Goal: Transaction & Acquisition: Purchase product/service

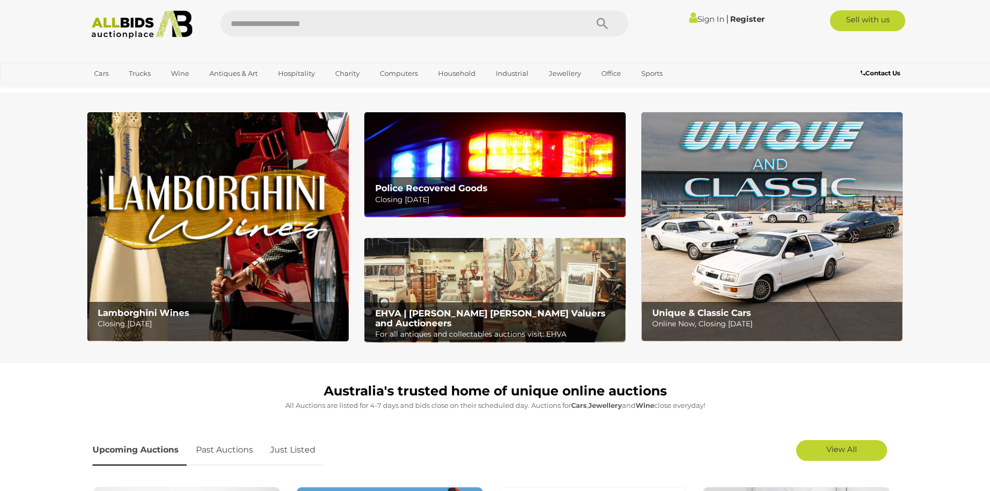
click at [699, 18] on link "Sign In" at bounding box center [706, 19] width 35 height 10
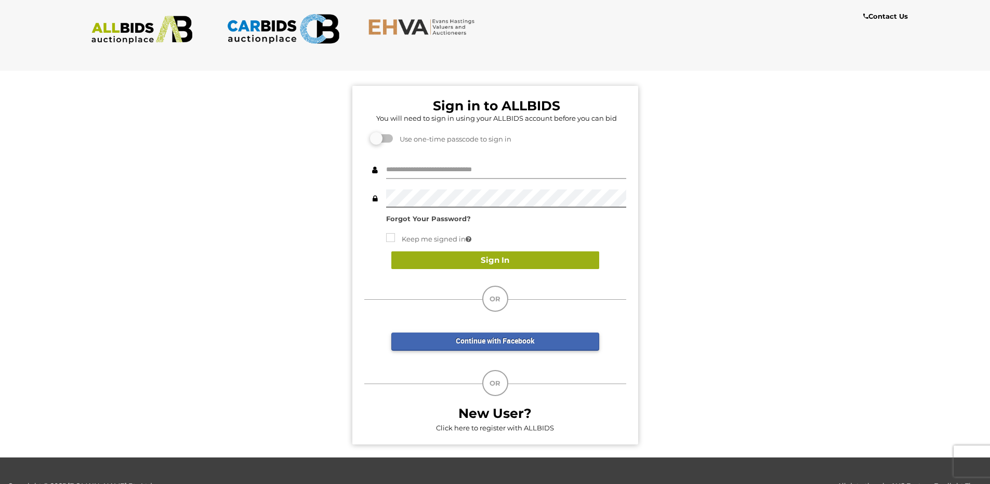
type input "**********"
click at [479, 255] on button "Sign In" at bounding box center [496, 260] width 208 height 18
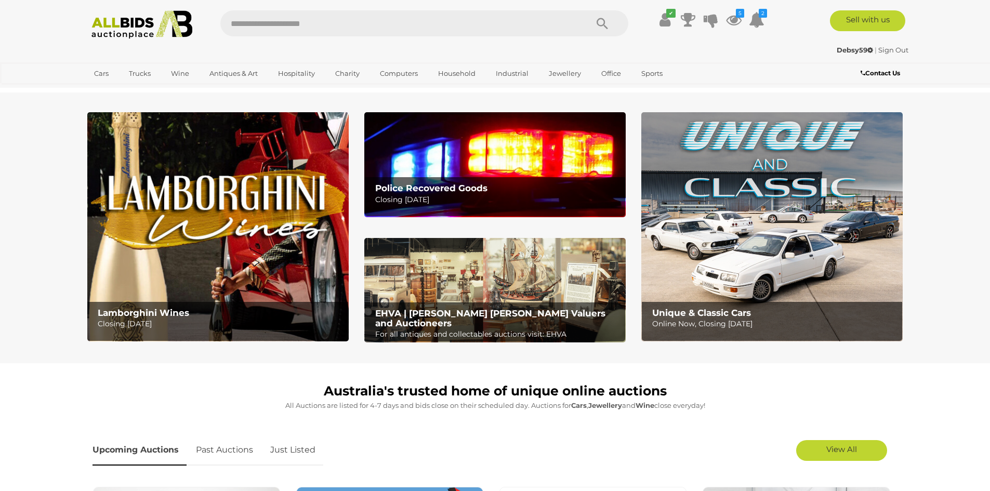
click at [445, 186] on b "Police Recovered Goods" at bounding box center [431, 188] width 112 height 10
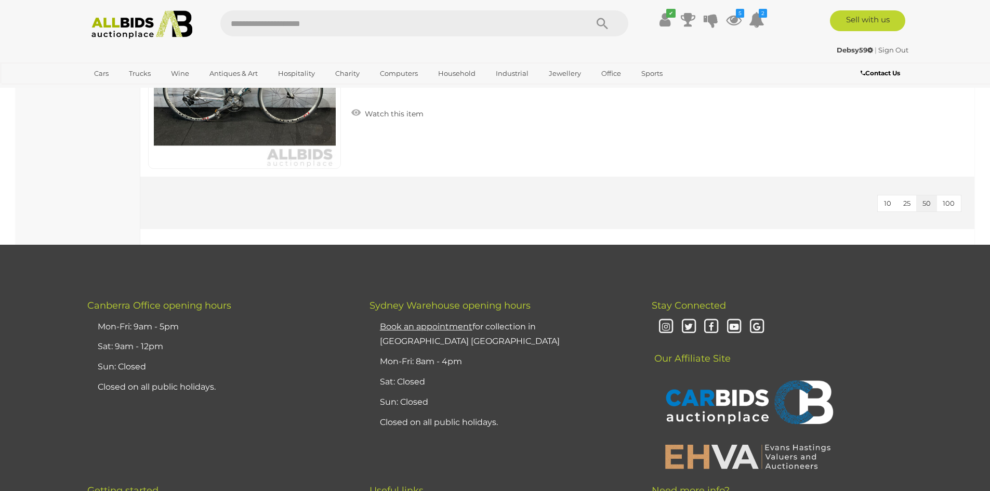
scroll to position [4575, 0]
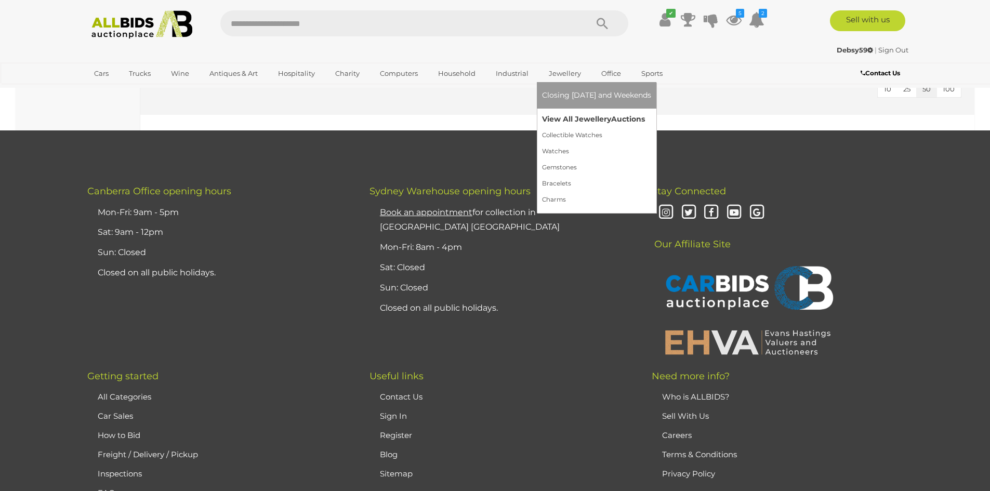
click at [557, 119] on link "View All Jewellery Auctions" at bounding box center [596, 119] width 109 height 16
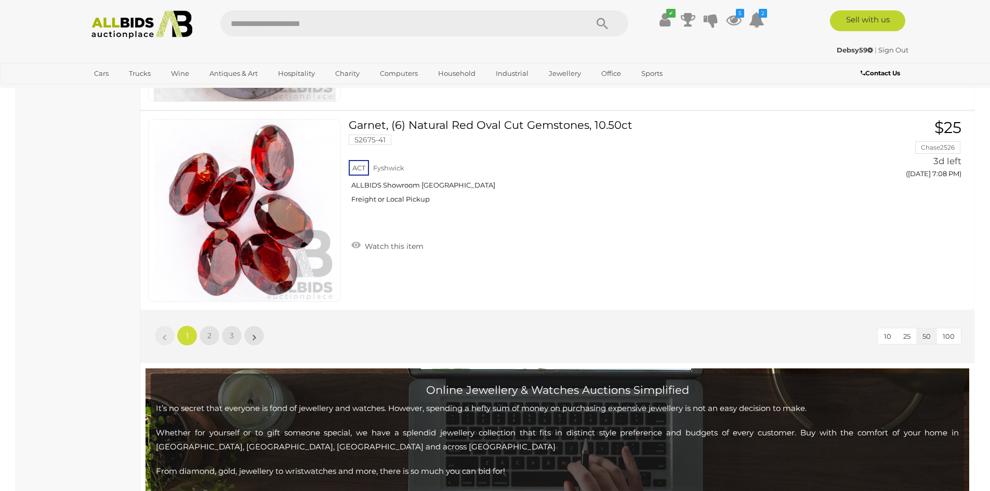
scroll to position [9983, 0]
click at [230, 331] on span "3" at bounding box center [232, 335] width 4 height 9
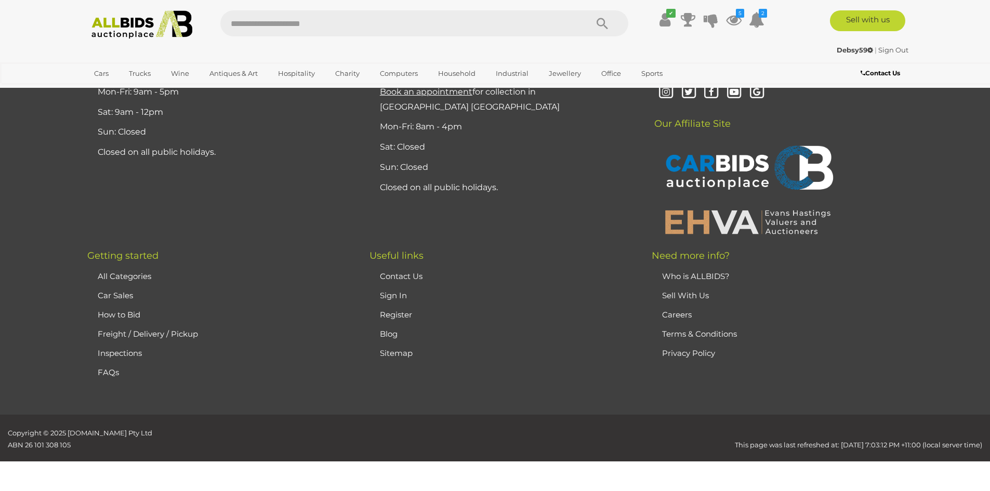
scroll to position [179, 0]
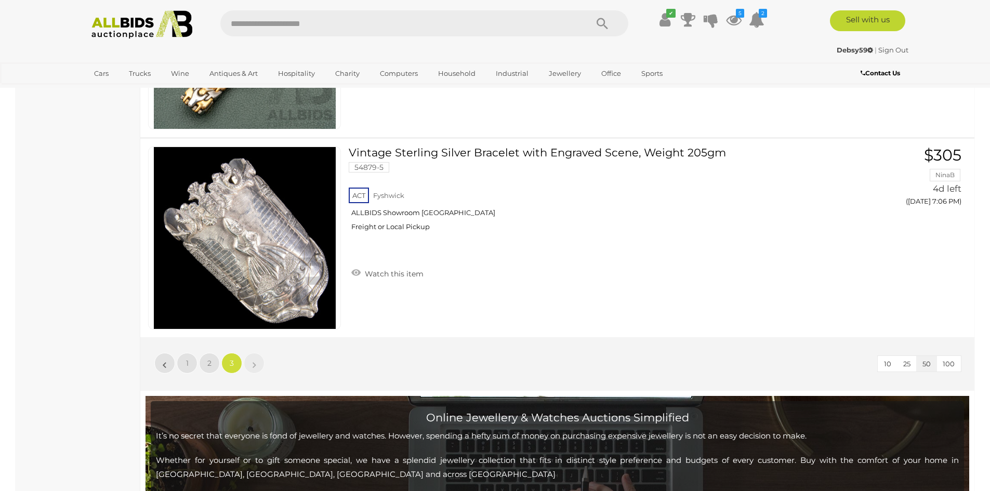
scroll to position [3143, 0]
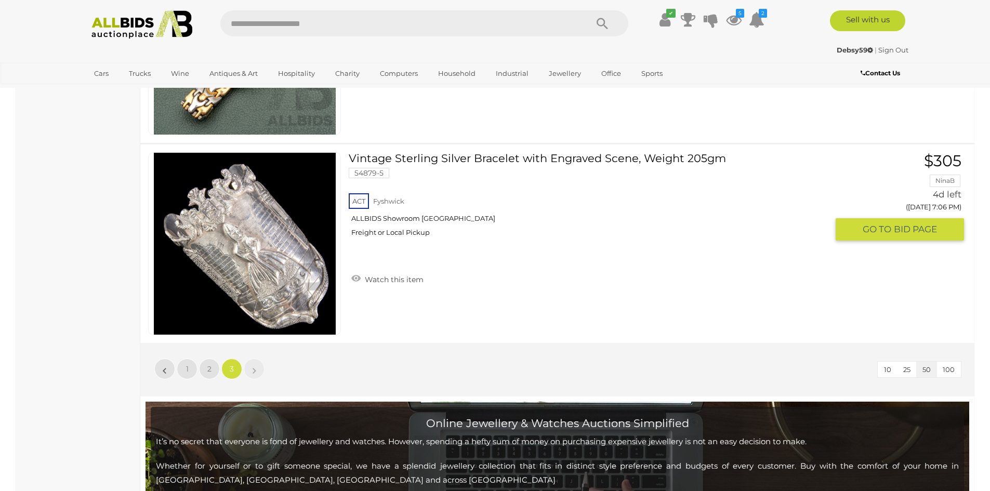
click at [254, 267] on img at bounding box center [245, 244] width 182 height 182
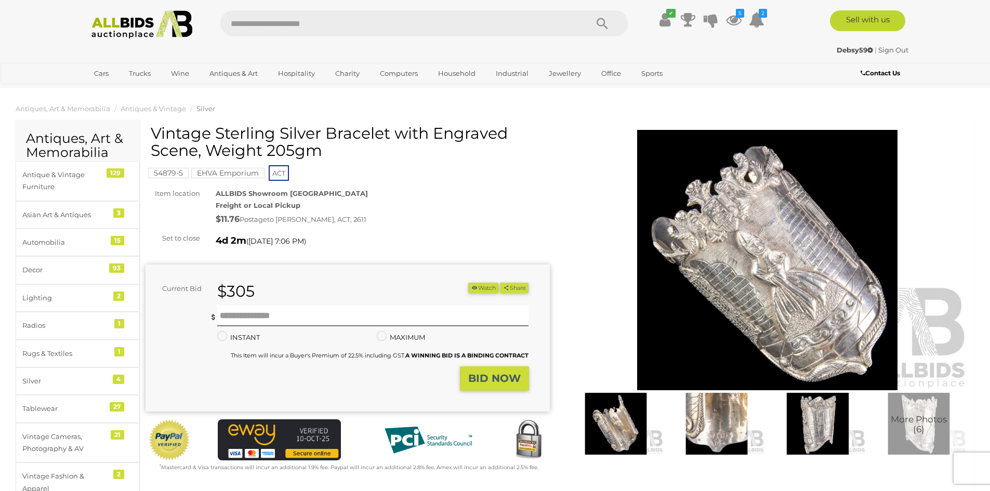
click at [622, 433] on img at bounding box center [616, 424] width 96 height 62
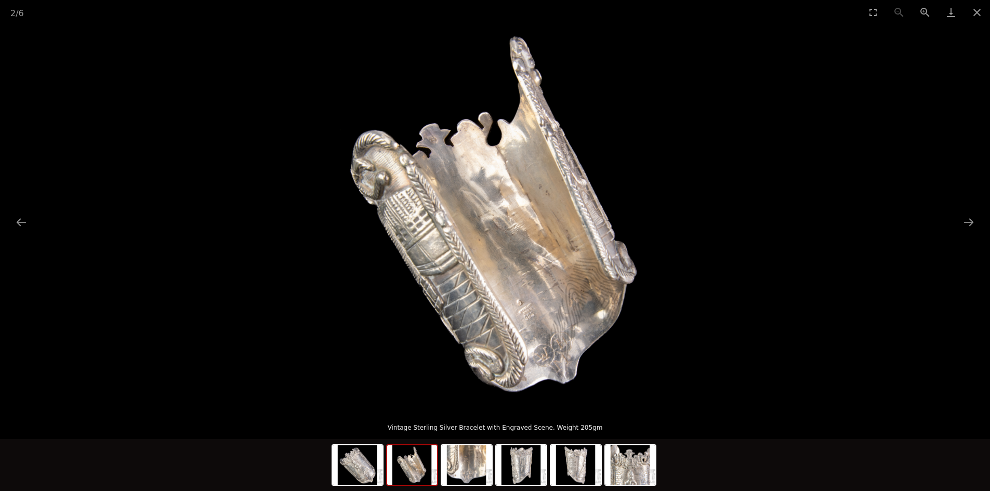
click at [410, 471] on img at bounding box center [412, 466] width 50 height 40
click at [469, 468] on img at bounding box center [467, 466] width 50 height 40
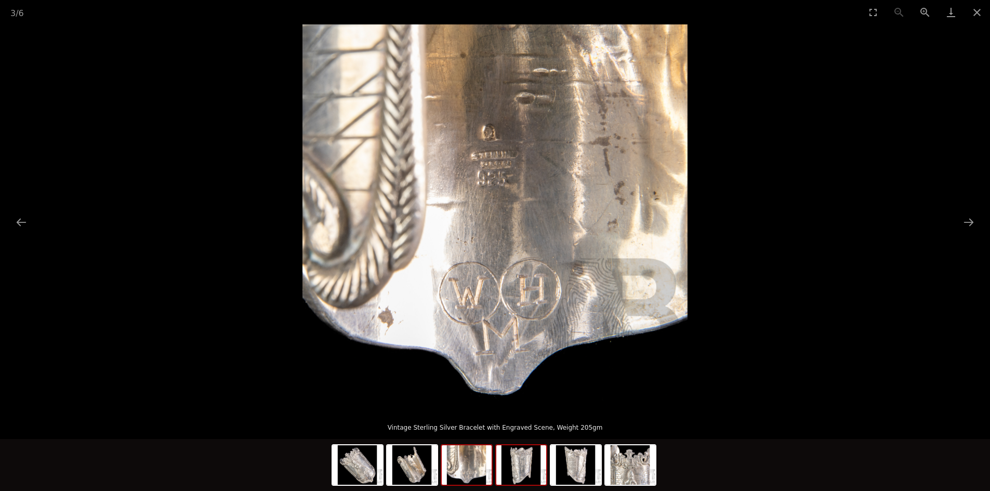
click at [520, 467] on img at bounding box center [522, 466] width 50 height 40
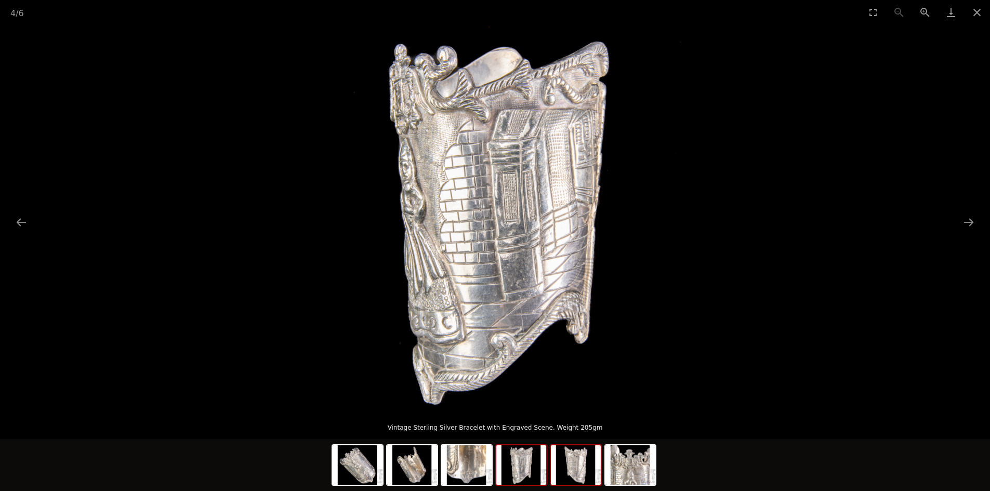
click at [578, 473] on img at bounding box center [576, 466] width 50 height 40
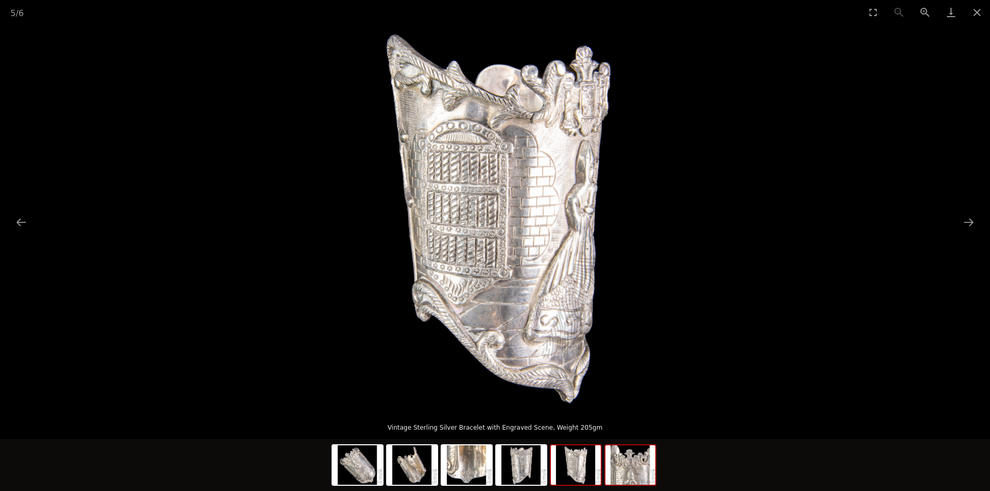
click at [628, 479] on img at bounding box center [631, 466] width 50 height 40
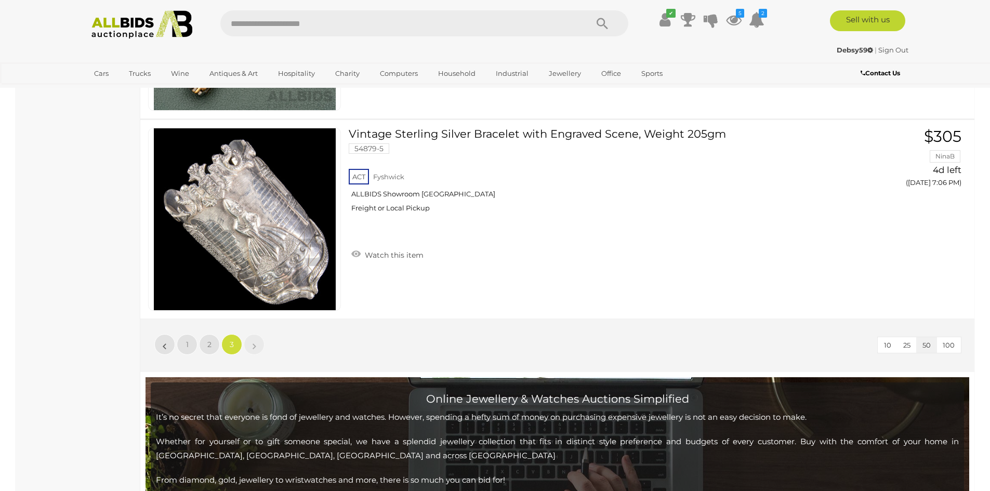
scroll to position [3233, 0]
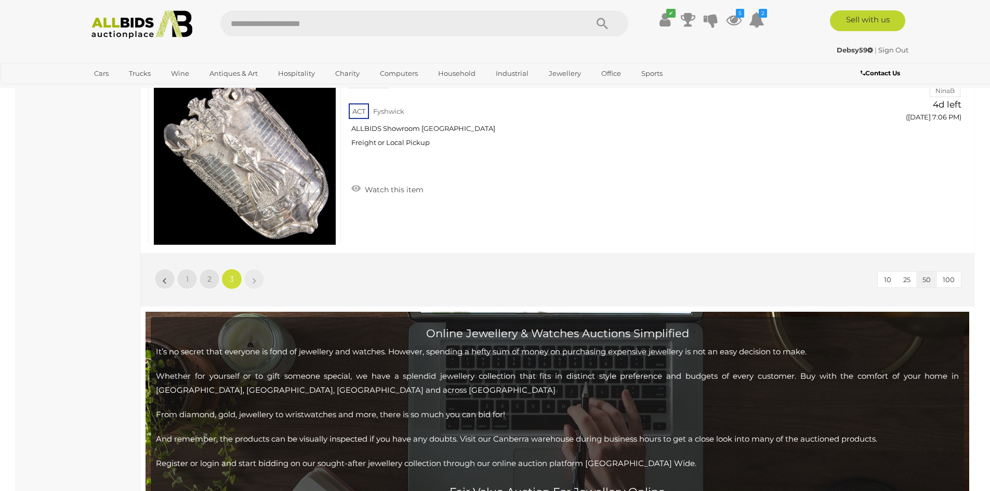
click at [359, 255] on div "10 25 50 100 « 1 2 3 »" at bounding box center [557, 280] width 834 height 54
click at [359, 190] on link "Watch this item" at bounding box center [387, 189] width 77 height 16
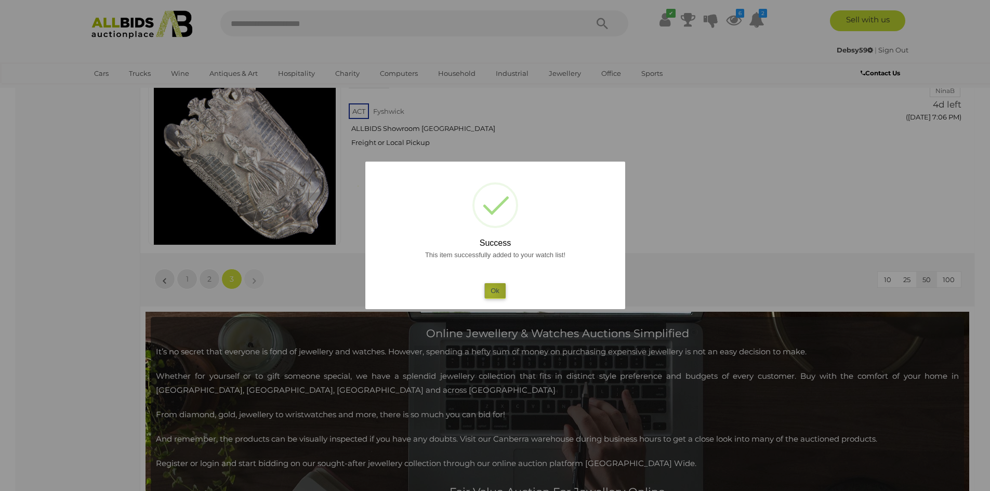
click at [490, 293] on button "Ok" at bounding box center [495, 290] width 21 height 15
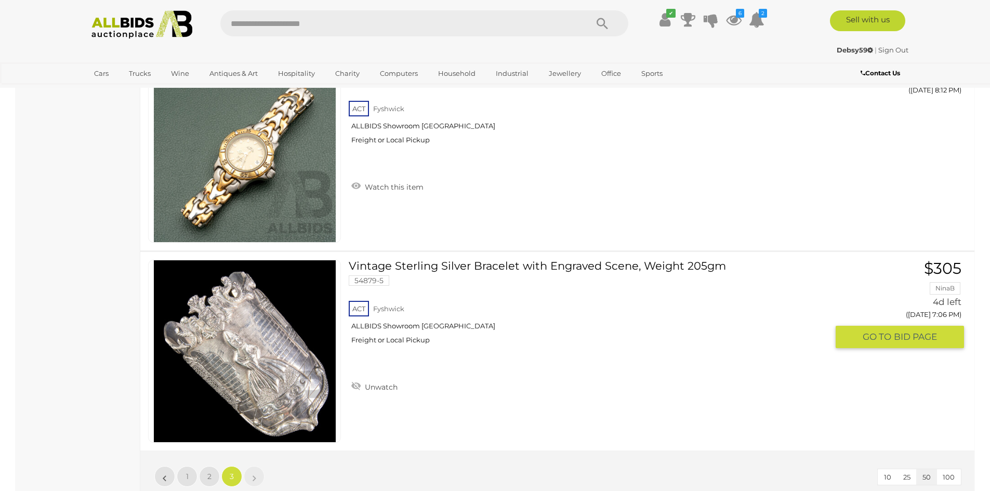
scroll to position [3129, 0]
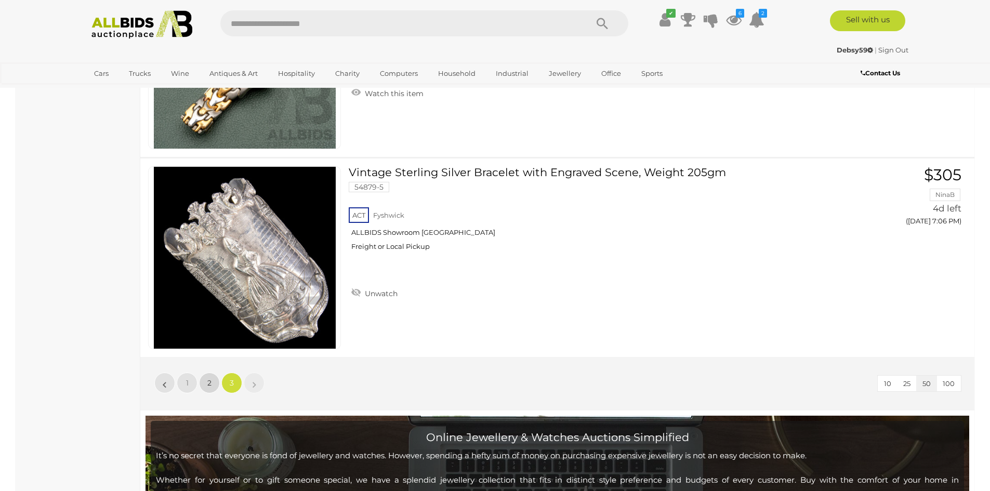
click at [204, 382] on link "2" at bounding box center [209, 383] width 21 height 21
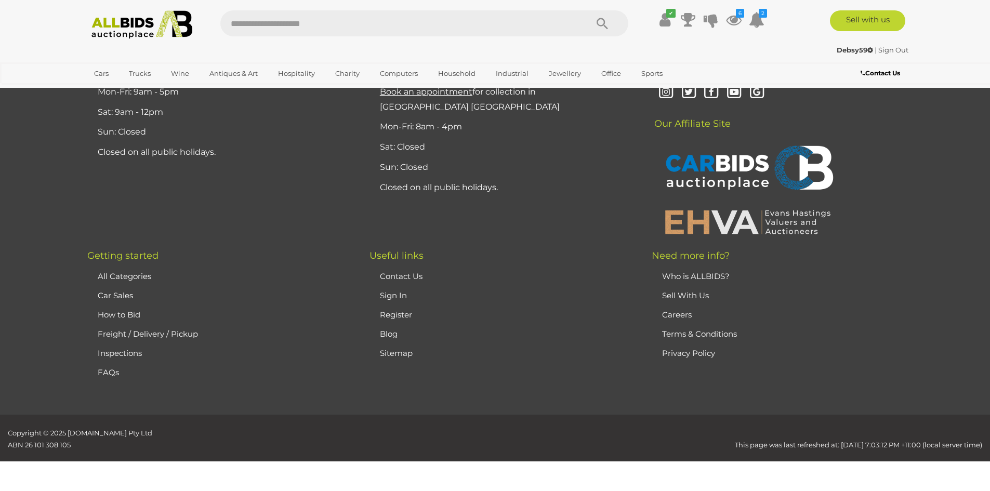
scroll to position [179, 0]
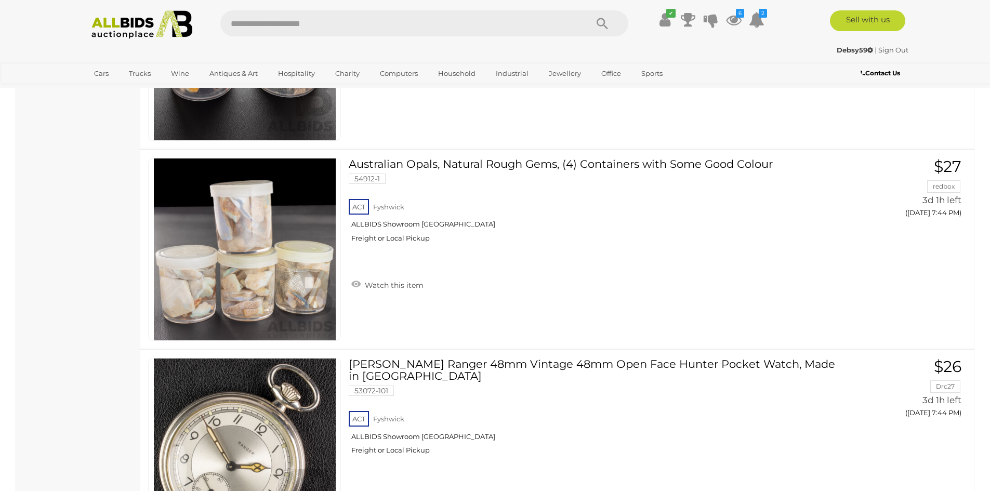
scroll to position [10058, 0]
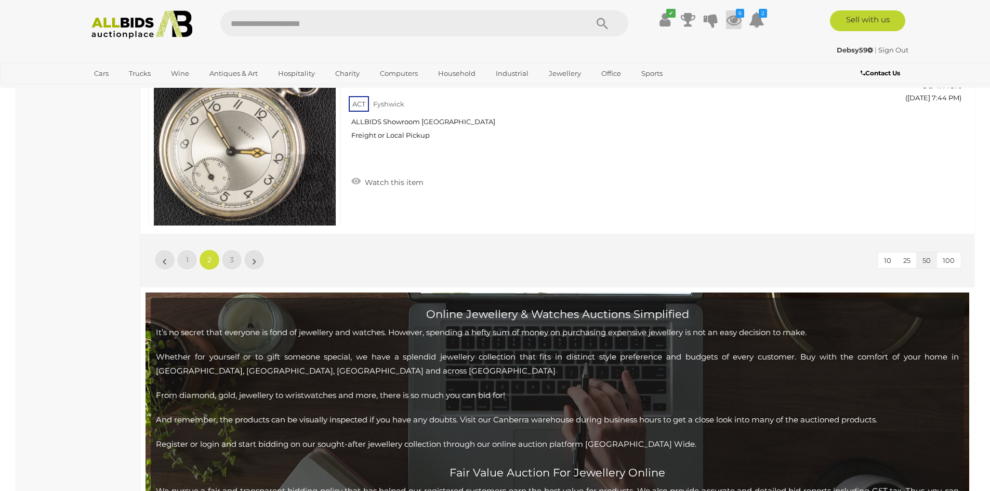
click at [733, 16] on icon at bounding box center [734, 19] width 16 height 19
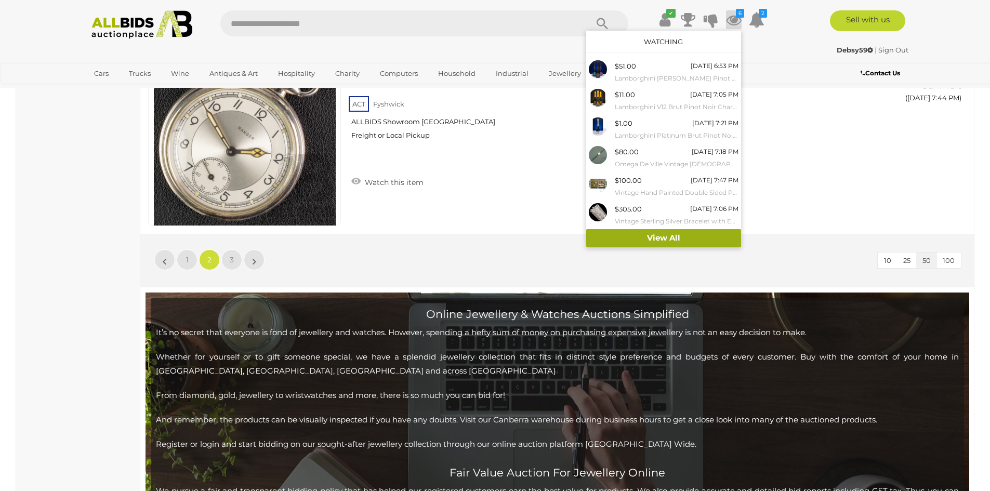
click at [658, 236] on link "View All" at bounding box center [663, 238] width 155 height 18
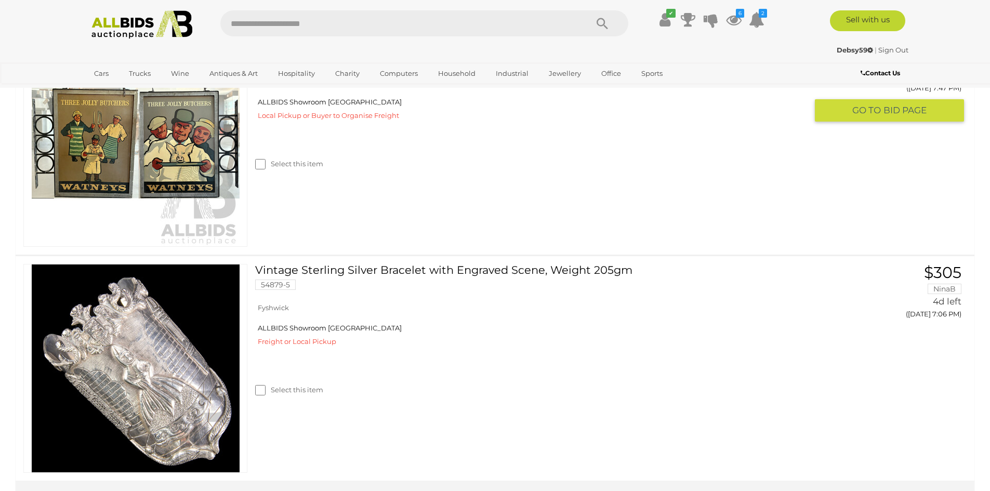
scroll to position [1300, 0]
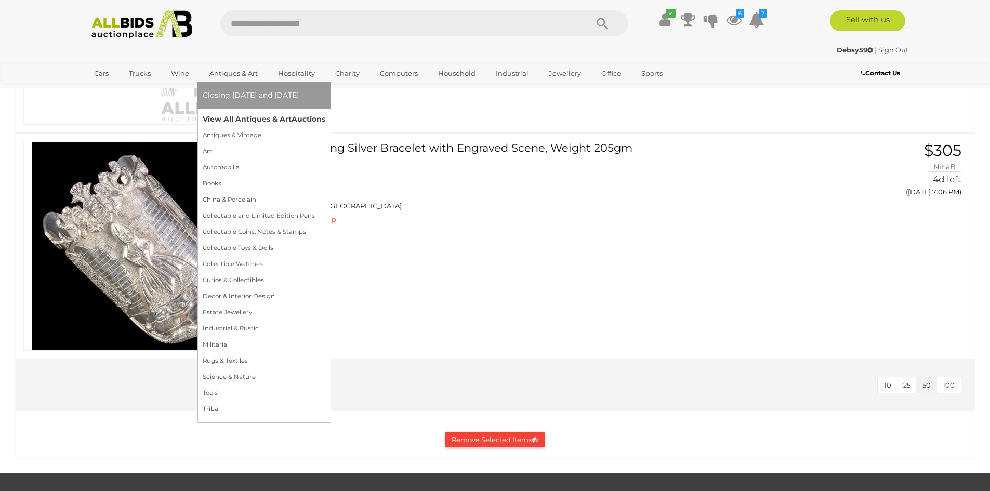
click at [224, 114] on link "View All Antiques & Art Auctions" at bounding box center [264, 119] width 123 height 16
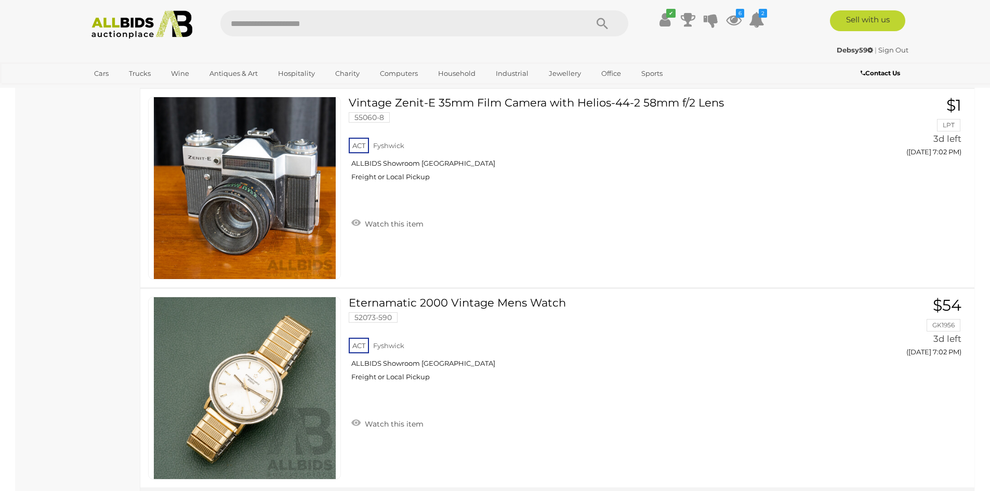
scroll to position [9888, 0]
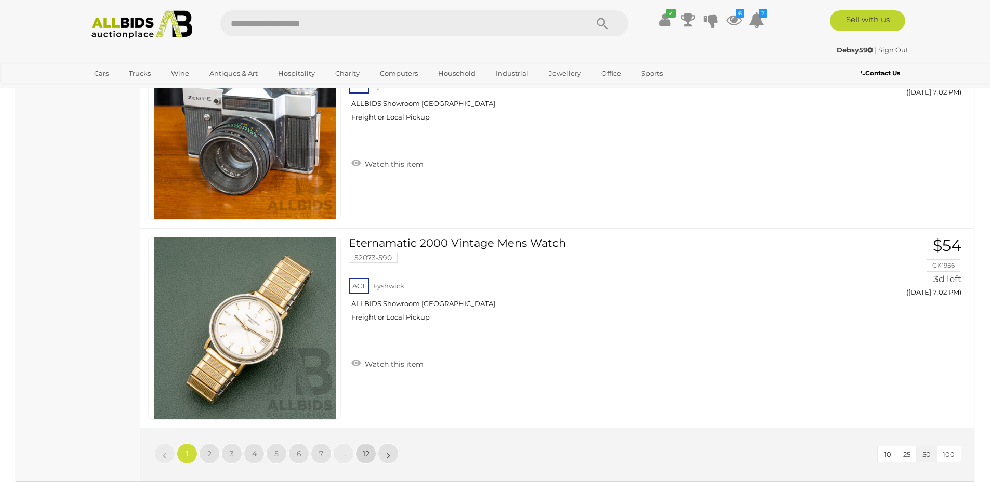
click at [367, 453] on span "12" at bounding box center [366, 453] width 7 height 9
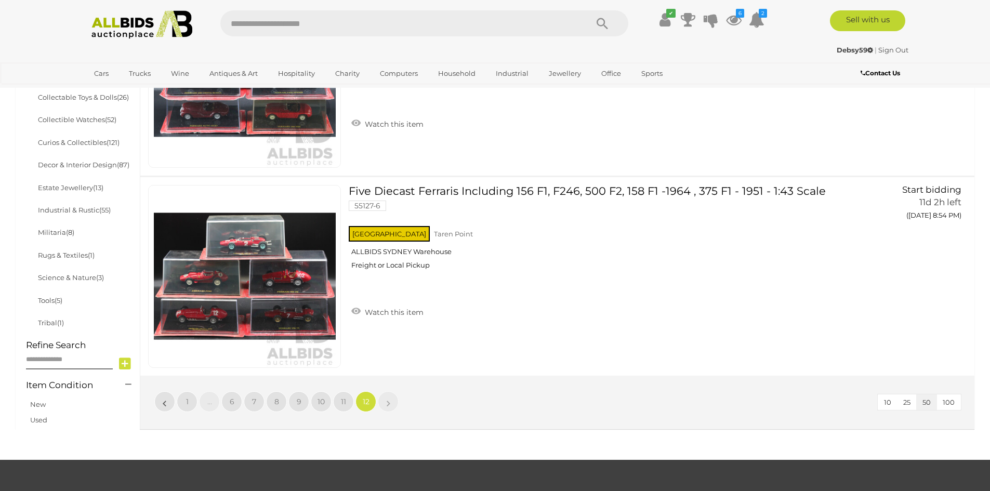
scroll to position [619, 0]
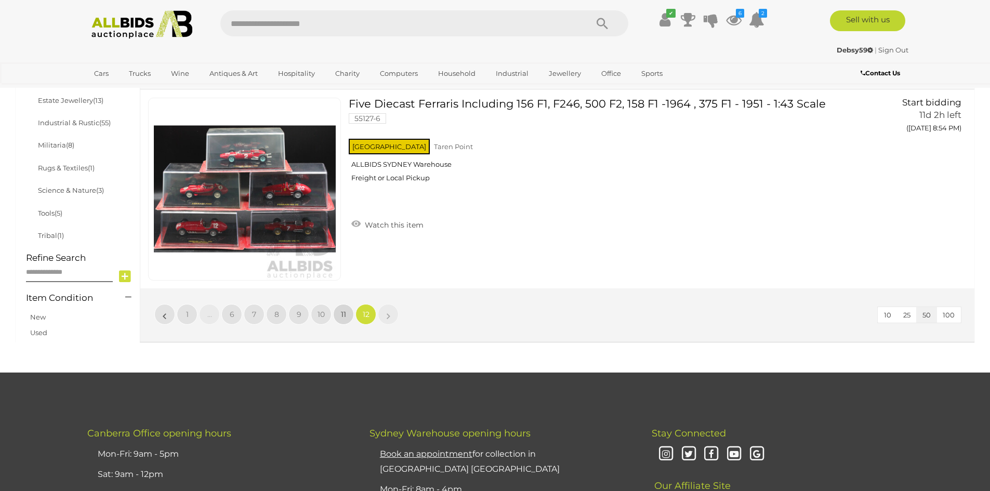
click at [342, 316] on span "11" at bounding box center [343, 314] width 5 height 9
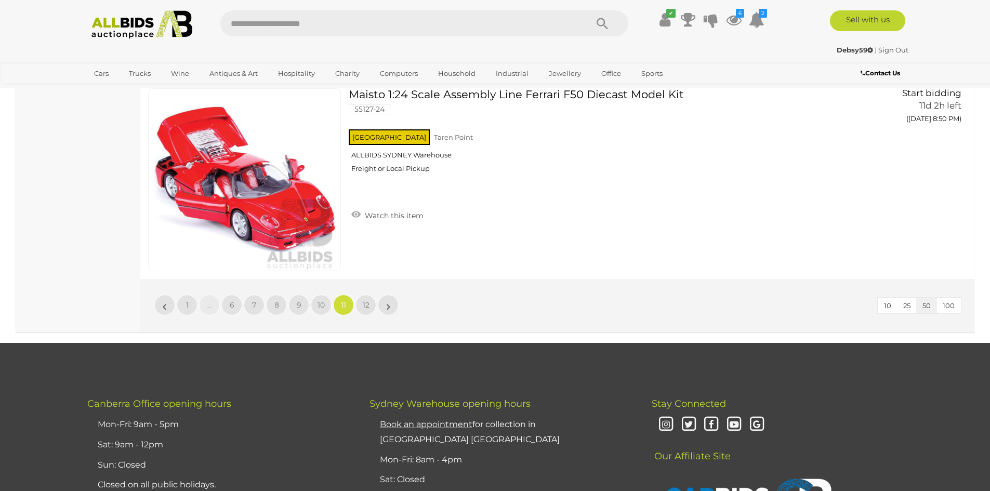
scroll to position [10081, 0]
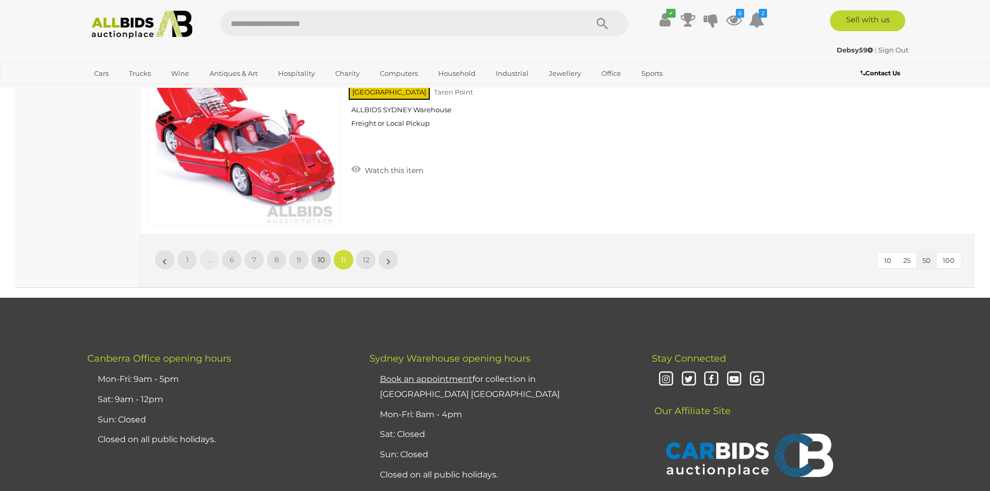
click at [320, 257] on span "10" at bounding box center [321, 259] width 7 height 9
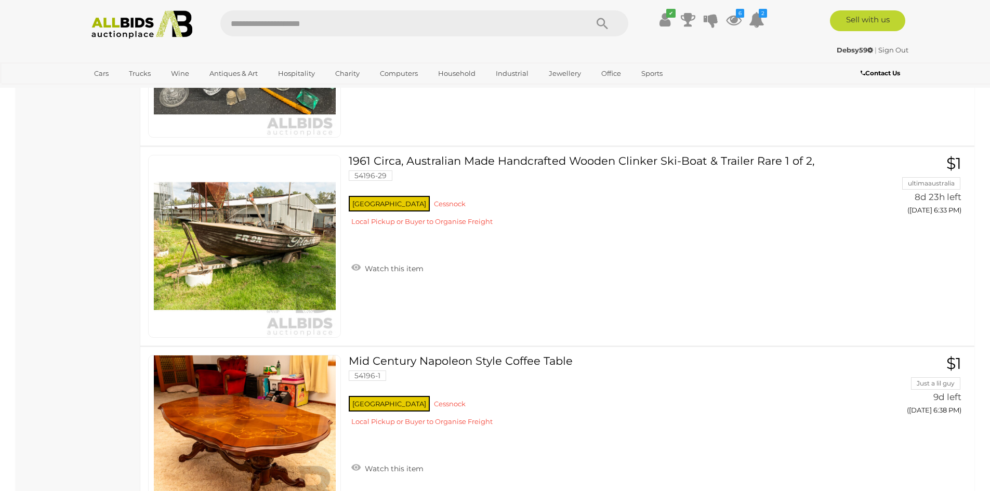
scroll to position [10029, 0]
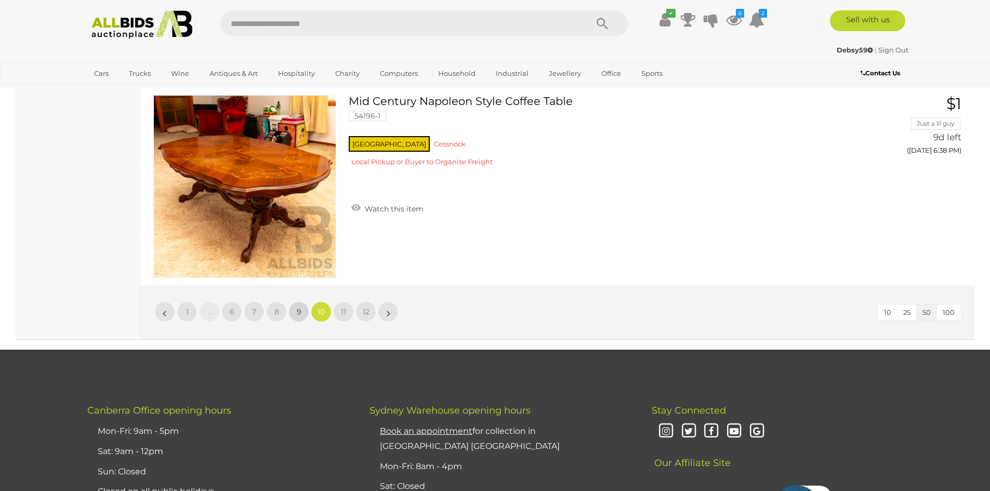
click at [297, 313] on span "9" at bounding box center [299, 311] width 5 height 9
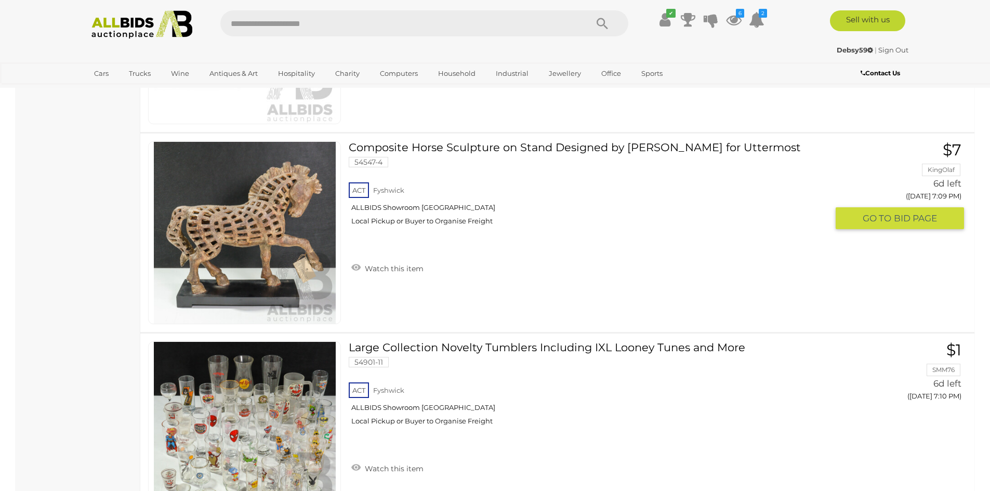
scroll to position [9770, 0]
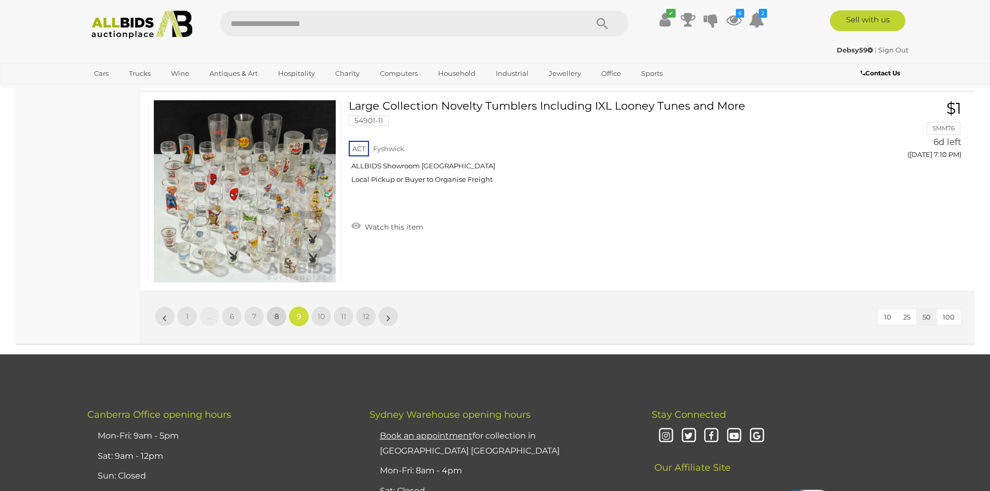
click at [276, 312] on span "8" at bounding box center [277, 316] width 5 height 9
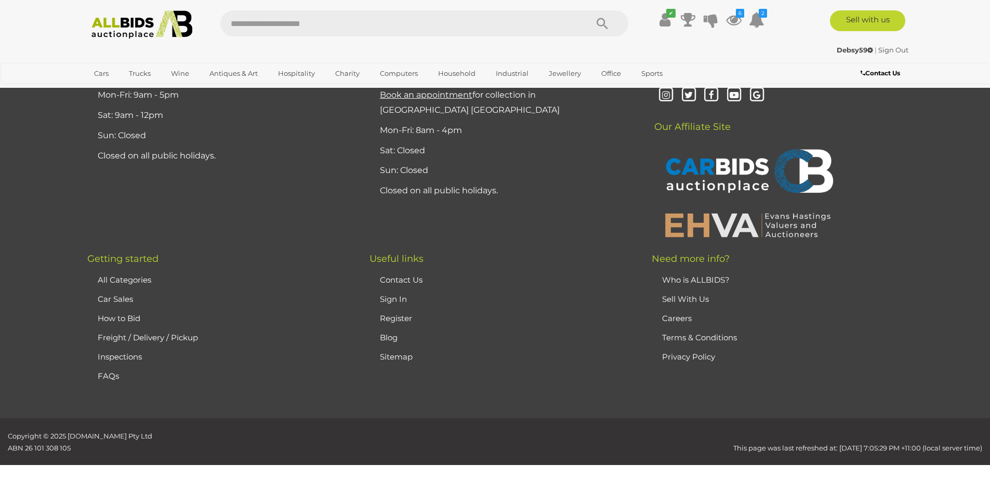
scroll to position [203, 0]
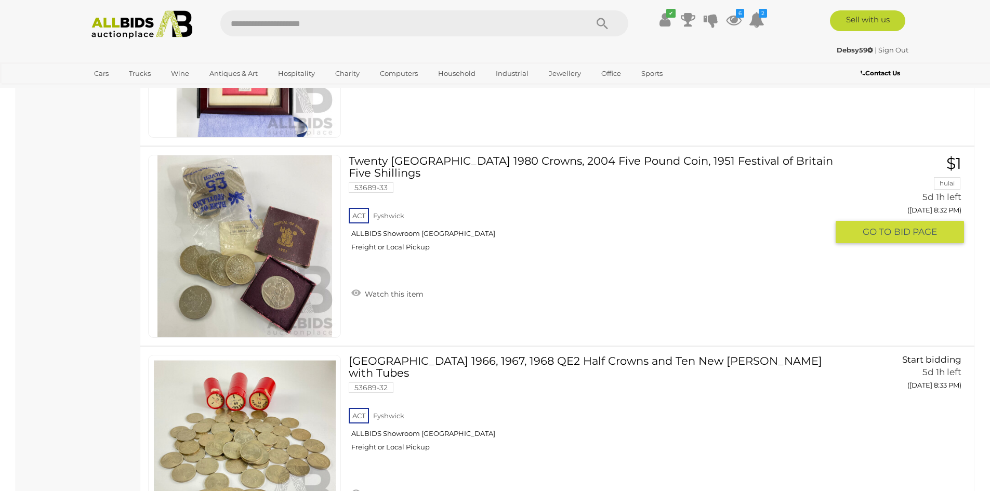
scroll to position [9978, 0]
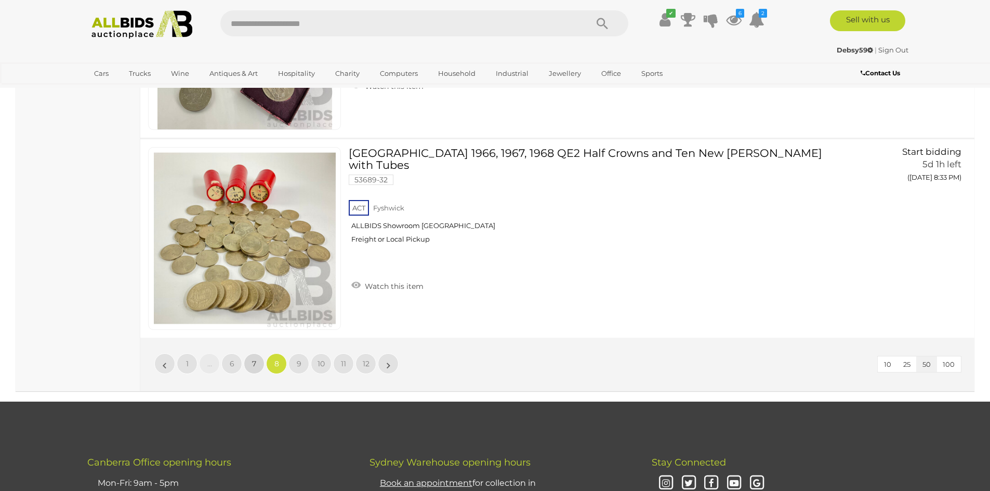
click at [253, 362] on span "7" at bounding box center [254, 363] width 4 height 9
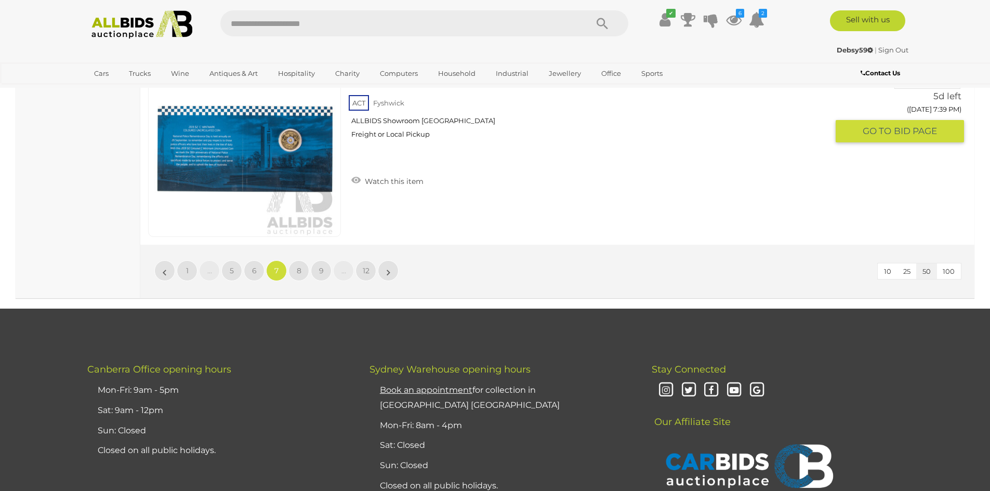
scroll to position [10185, 0]
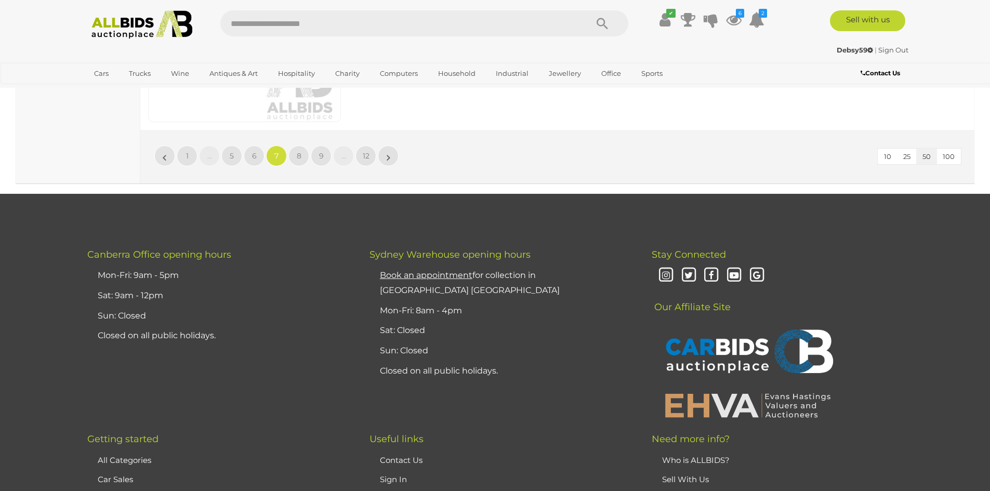
click at [120, 27] on img at bounding box center [142, 24] width 113 height 29
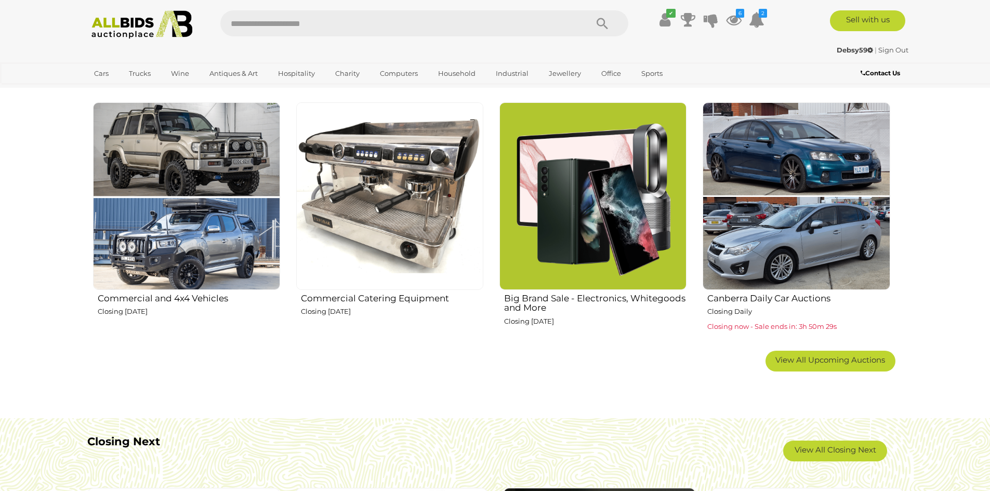
scroll to position [416, 0]
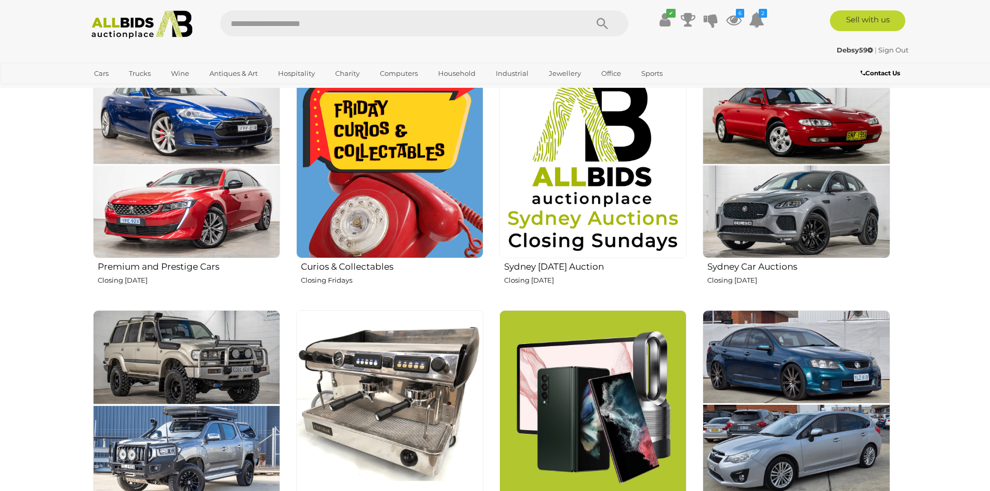
click at [179, 264] on h2 "Premium and Prestige Cars" at bounding box center [189, 265] width 182 height 12
